Goal: Task Accomplishment & Management: Complete application form

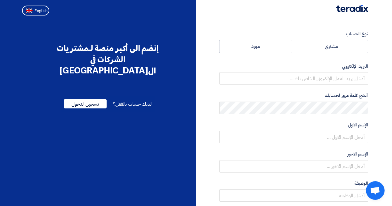
radio input "true"
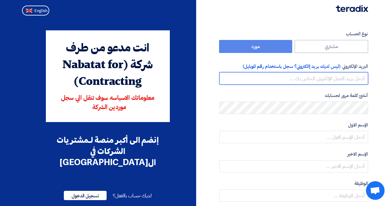
click at [326, 77] on input "email" at bounding box center [293, 78] width 149 height 12
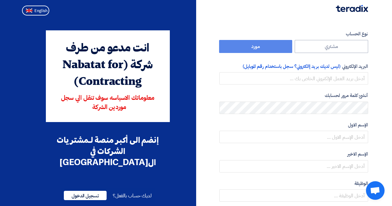
click at [375, 88] on section "نوع الحساب مشتري مورد البريد الإلكتروني (ليس لديك بريد إالكتروني؟ سجل باستخدام …" at bounding box center [196, 179] width 392 height 322
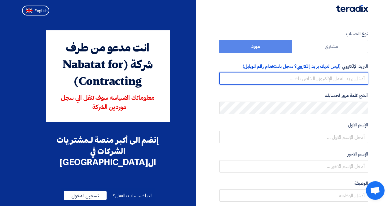
click at [355, 77] on input "email" at bounding box center [293, 78] width 149 height 12
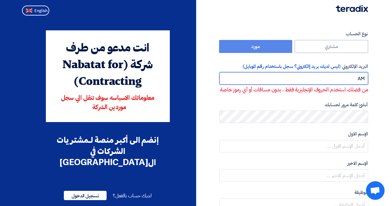
type input "A"
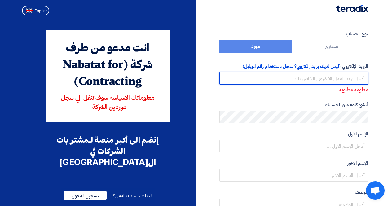
click at [355, 77] on input "email" at bounding box center [293, 78] width 149 height 12
type input "[EMAIL_ADDRESS][DOMAIN_NAME]"
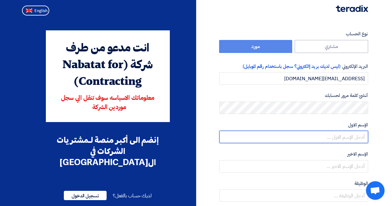
click at [353, 136] on input "text" at bounding box center [293, 137] width 149 height 12
type input "aman"
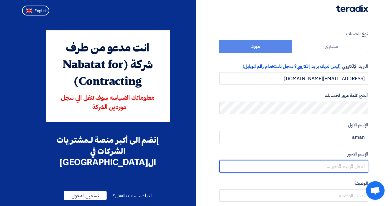
click at [349, 164] on input "text" at bounding box center [293, 166] width 149 height 12
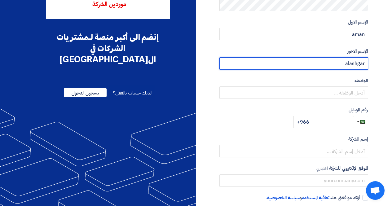
scroll to position [108, 0]
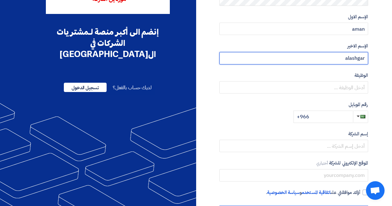
type input "alashgar"
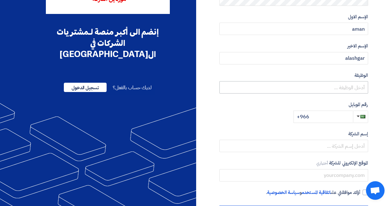
click at [359, 90] on input "text" at bounding box center [293, 87] width 149 height 12
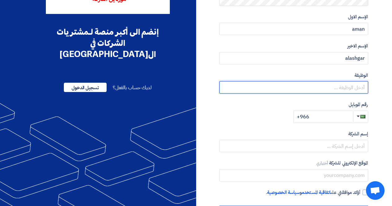
type input "f"
type input "general manager"
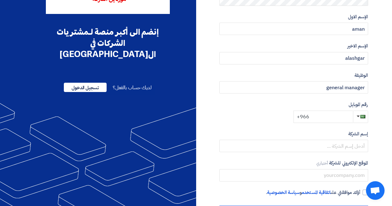
click at [338, 118] on input "+966" at bounding box center [322, 117] width 59 height 12
type input "[PHONE_NUMBER]"
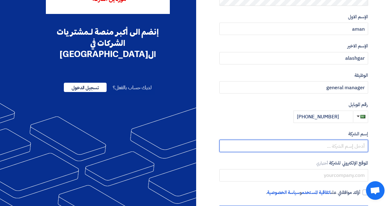
click at [362, 143] on input "text" at bounding box center [293, 146] width 149 height 12
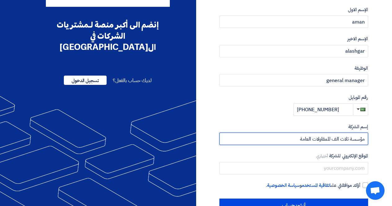
scroll to position [134, 0]
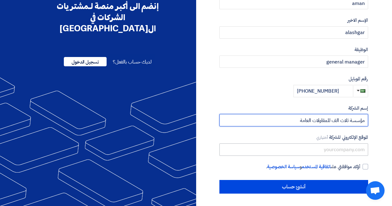
type input "مؤسسة ثلاث الف للمقاولات العامة"
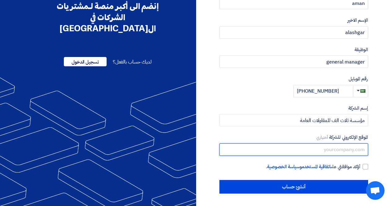
click at [351, 149] on input "text" at bounding box center [293, 149] width 149 height 12
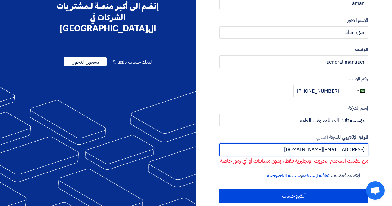
type input "[EMAIL_ADDRESS][DOMAIN_NAME]"
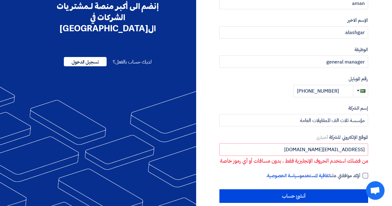
click at [363, 178] on div at bounding box center [366, 176] width 6 height 6
click at [361, 184] on input "أؤكد موافقتي على اتفاقية المستخدم و سياسة الخصوصية ." at bounding box center [286, 178] width 149 height 12
checkbox input "true"
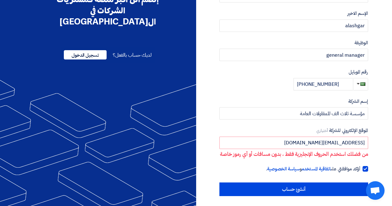
scroll to position [151, 0]
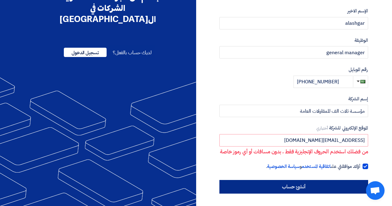
click at [349, 187] on input "أنشئ حساب" at bounding box center [293, 187] width 149 height 14
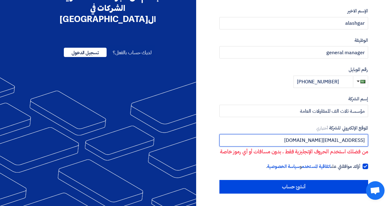
click at [351, 135] on input "[EMAIL_ADDRESS][DOMAIN_NAME]" at bounding box center [293, 140] width 149 height 12
click at [354, 134] on input "[EMAIL_ADDRESS][DOMAIN_NAME]" at bounding box center [293, 140] width 149 height 12
type input "i"
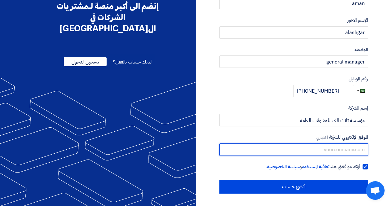
scroll to position [134, 0]
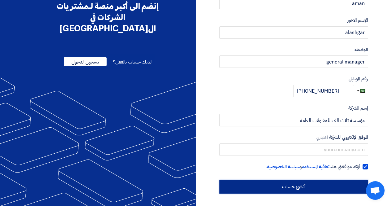
click at [337, 187] on input "أنشئ حساب" at bounding box center [293, 187] width 149 height 14
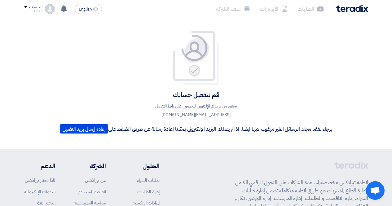
click at [340, 54] on div "قم بتفعيل حسابك تحقق من بريدك الإلكتروني للحصول على رابط التفعيل [EMAIL_ADDRESS…" at bounding box center [196, 83] width 297 height 131
